Goal: Information Seeking & Learning: Learn about a topic

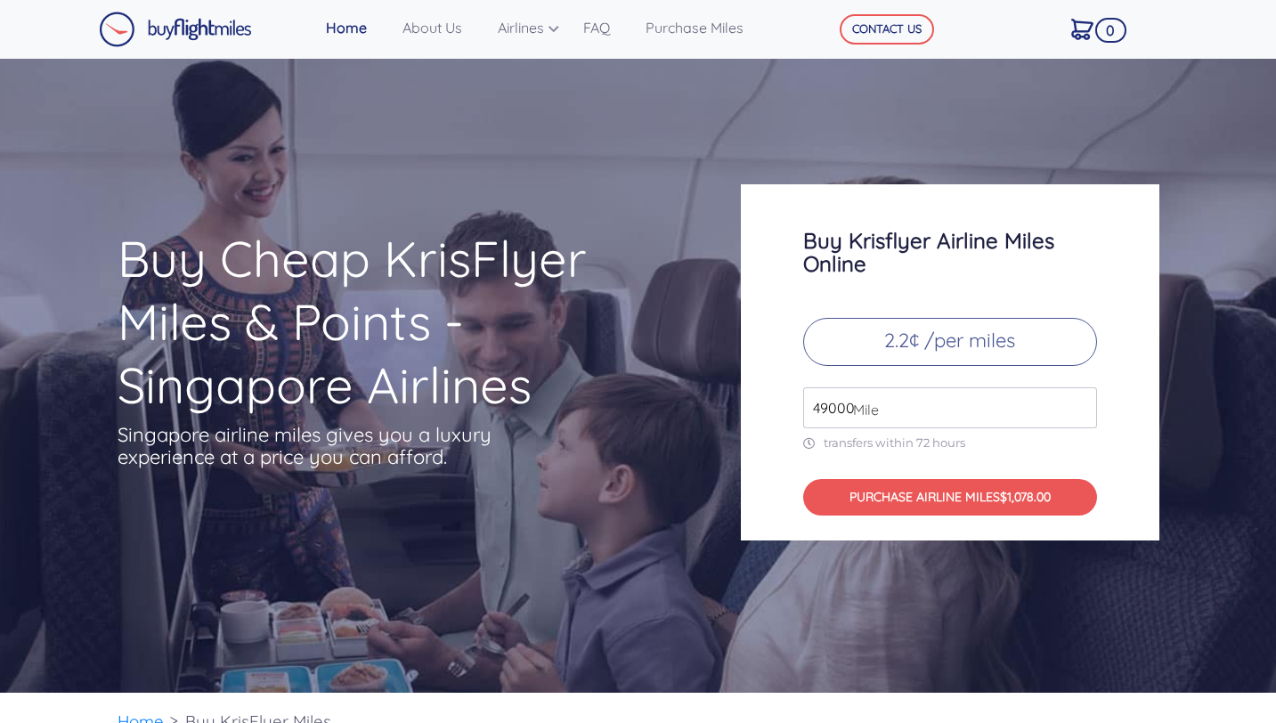
click at [930, 340] on p "2.2¢ /per miles" at bounding box center [950, 342] width 294 height 48
click at [913, 404] on input "49000" at bounding box center [950, 407] width 294 height 41
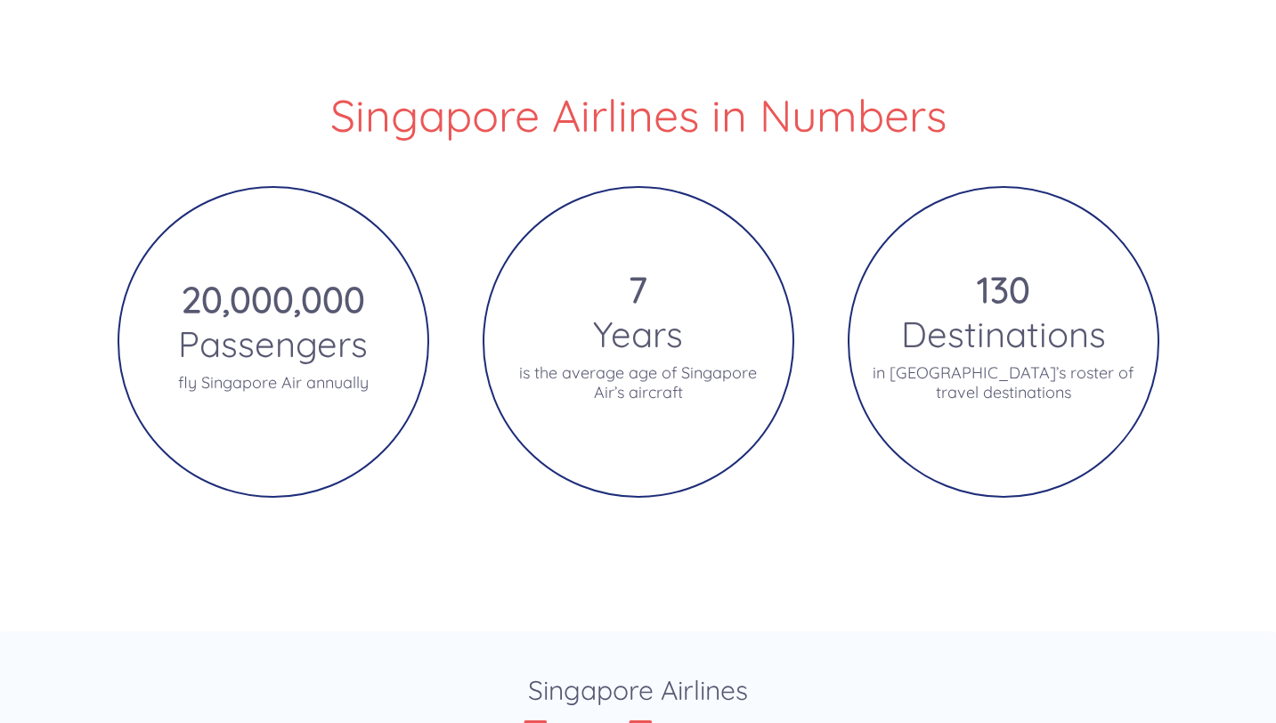
scroll to position [3317, 0]
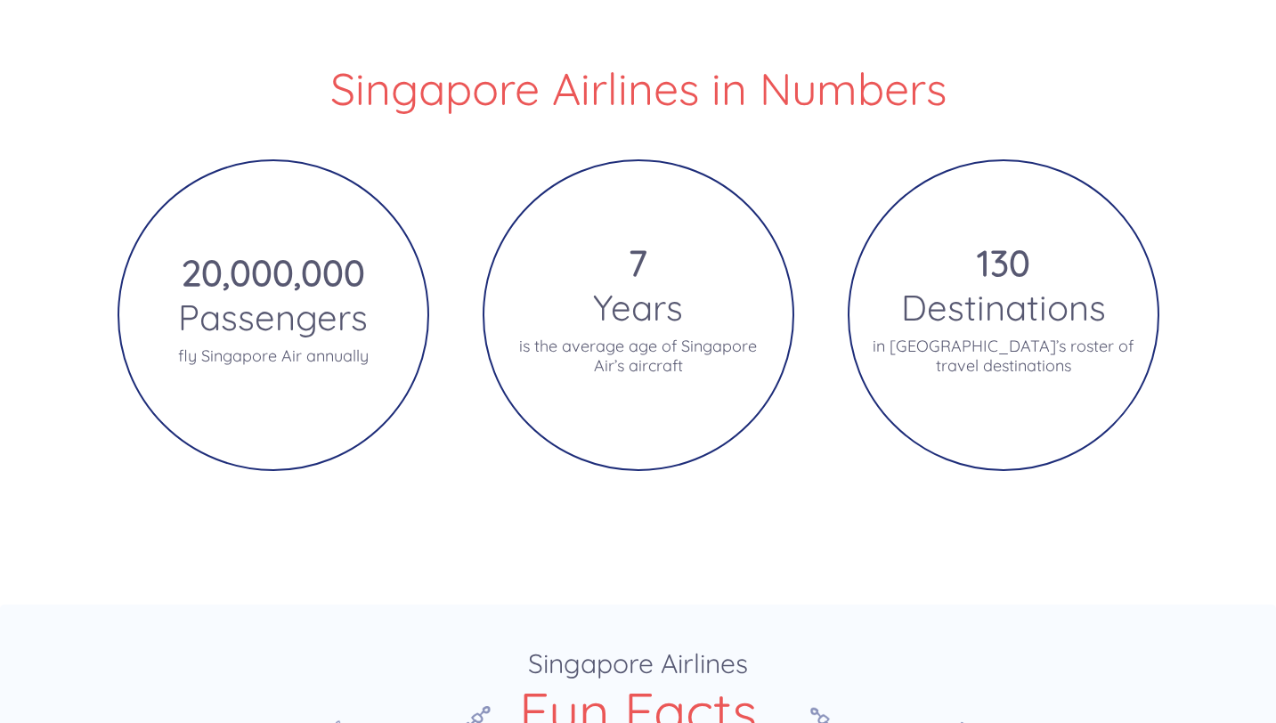
click at [621, 352] on p "is the average age of Singapore Air’s aircraft" at bounding box center [638, 356] width 265 height 39
click at [636, 337] on p "is the average age of Singapore Air’s aircraft" at bounding box center [638, 356] width 265 height 39
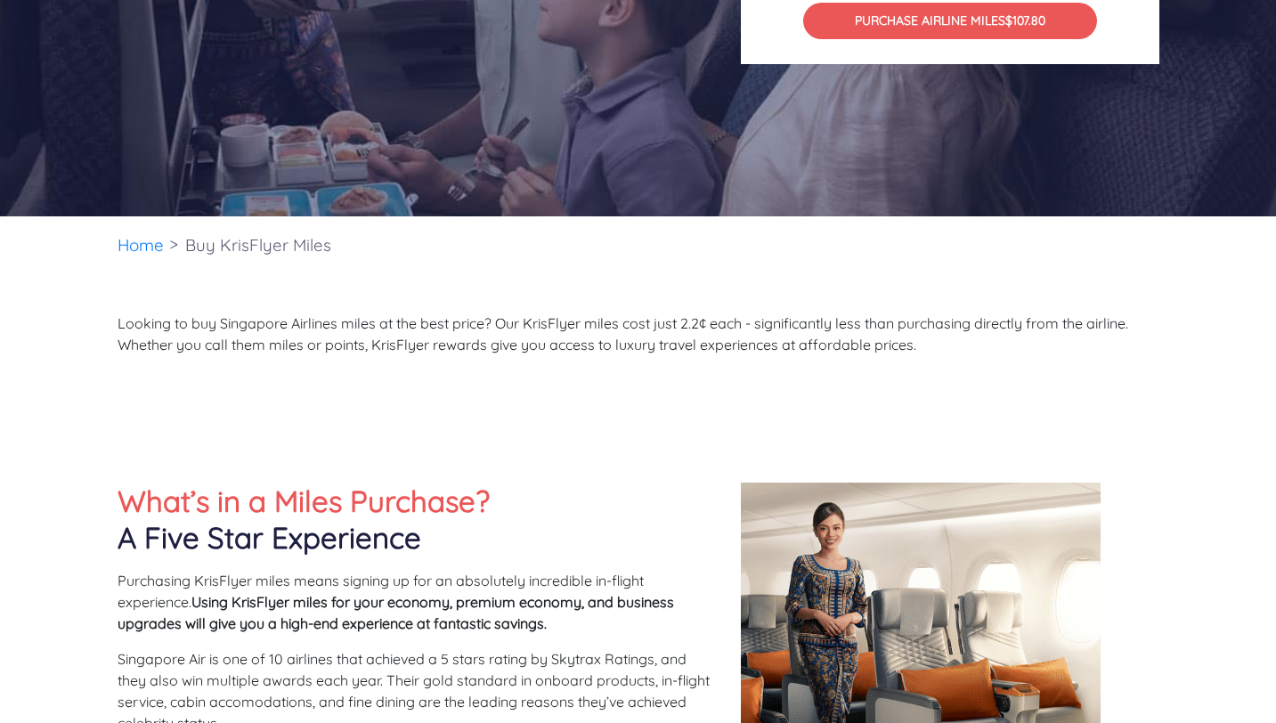
scroll to position [0, 0]
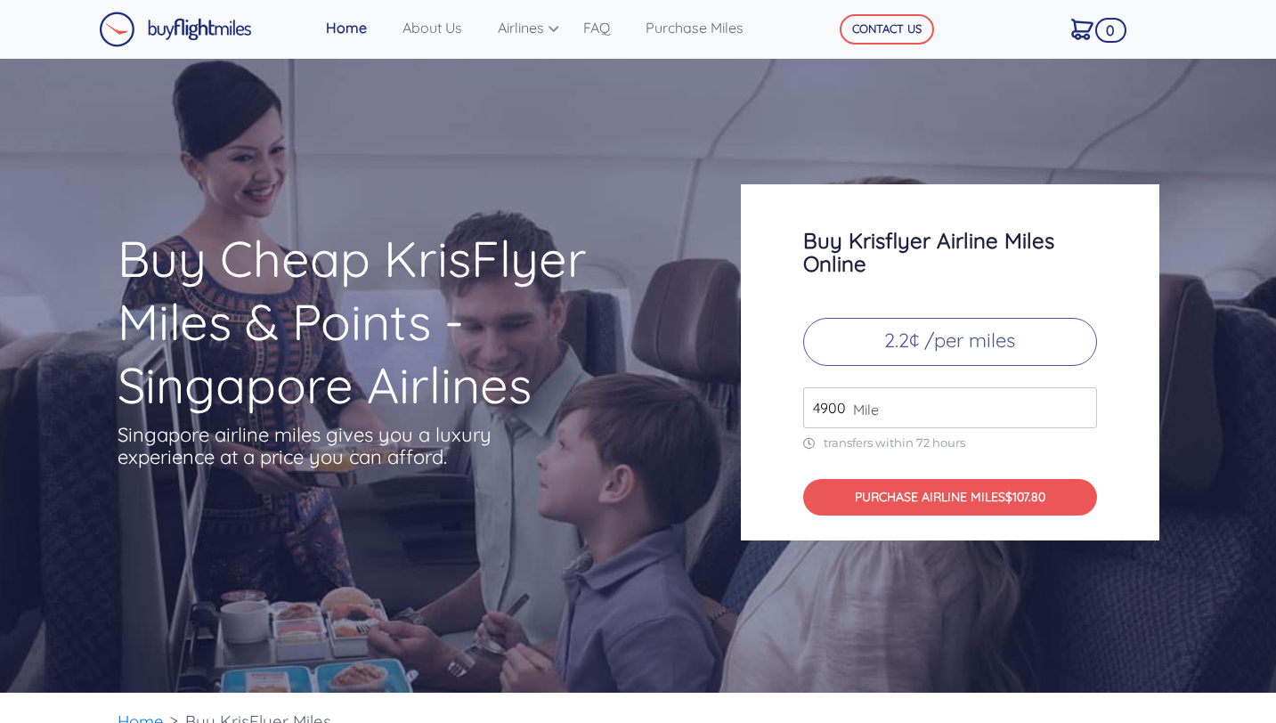
click at [844, 408] on span "Mile" at bounding box center [861, 409] width 35 height 21
click at [838, 406] on input "4900" at bounding box center [950, 407] width 294 height 41
type input "7"
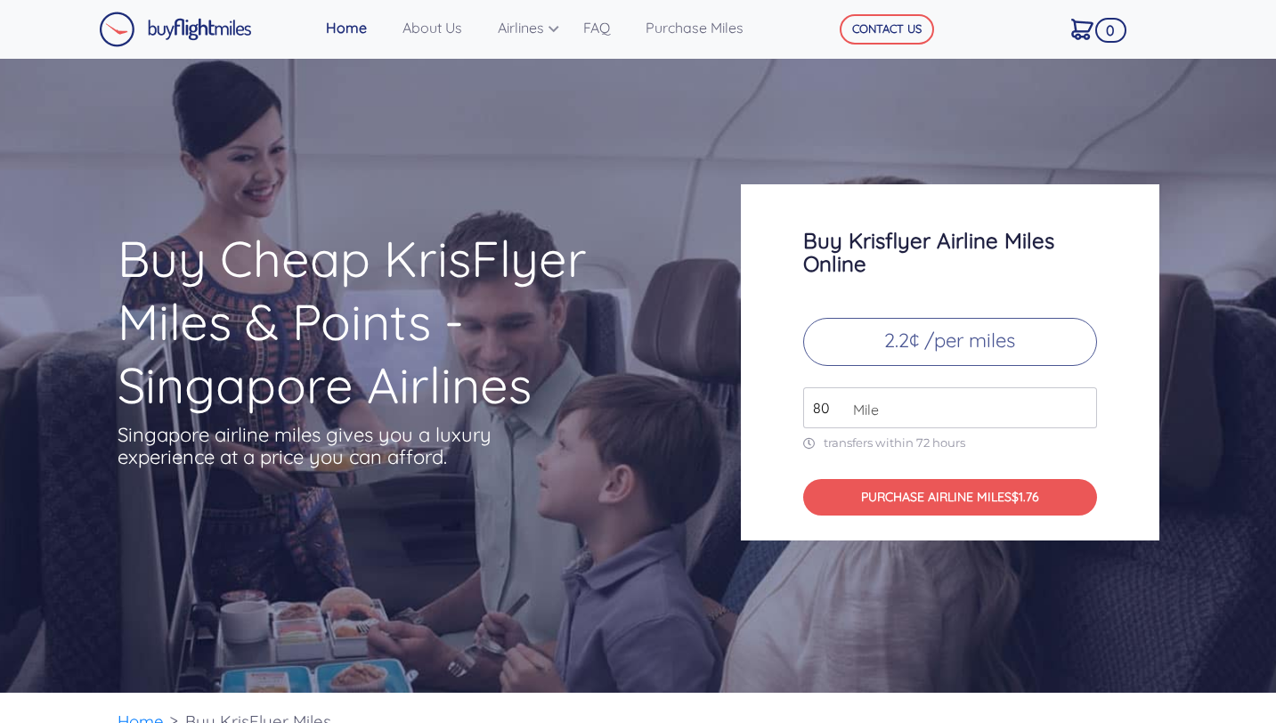
type input "8"
type input "72000"
